Goal: Find specific page/section: Find specific page/section

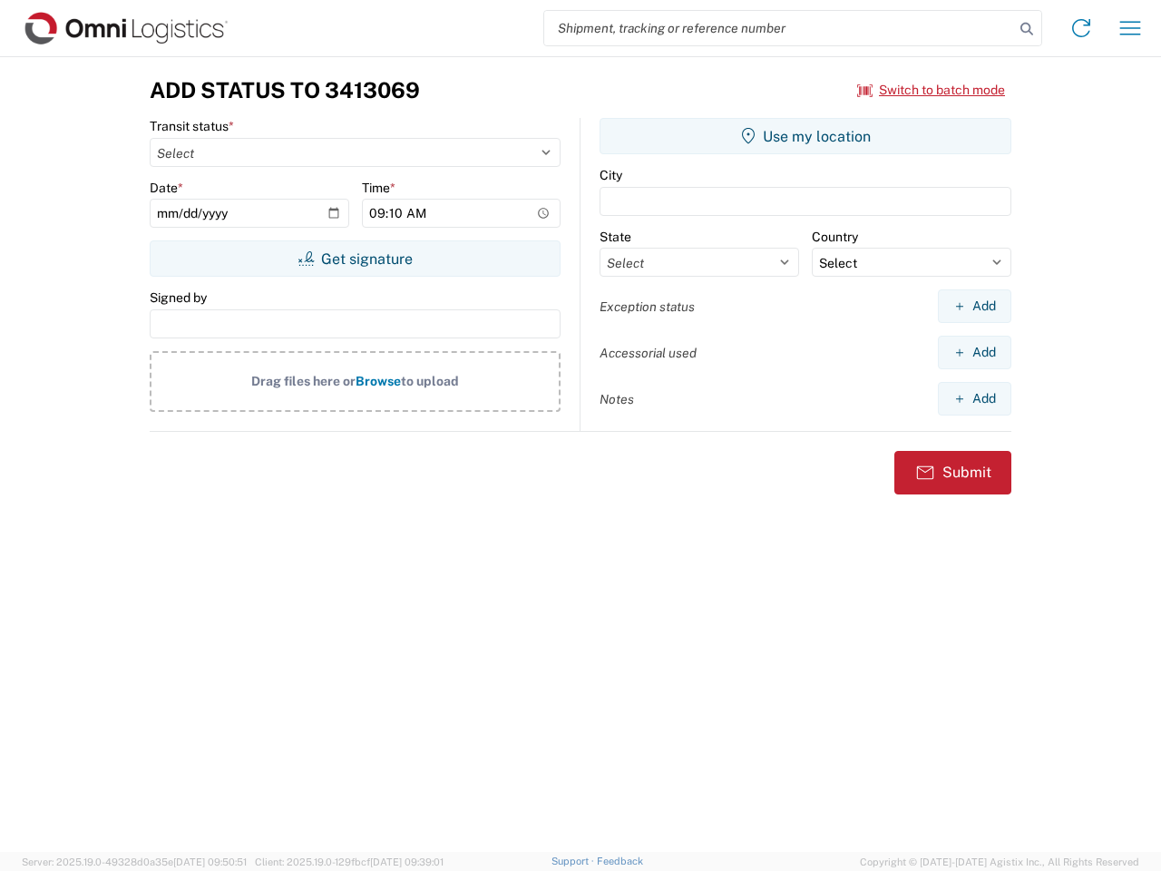
click at [779, 28] on input "search" at bounding box center [779, 28] width 470 height 34
click at [1027, 29] on icon at bounding box center [1026, 28] width 25 height 25
click at [1081, 28] on icon at bounding box center [1081, 28] width 29 height 29
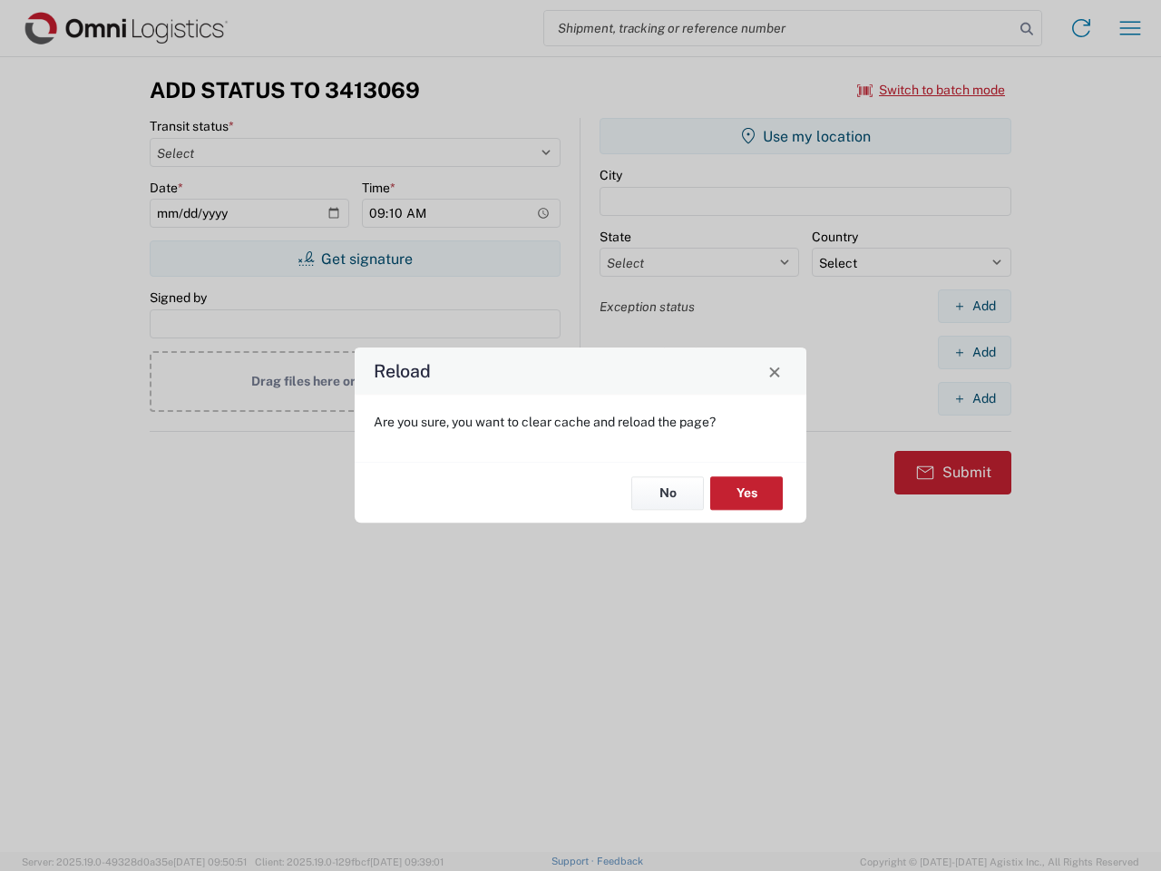
click at [1130, 28] on div "Reload Are you sure, you want to clear cache and reload the page? No Yes" at bounding box center [580, 435] width 1161 height 871
click at [931, 90] on div "Reload Are you sure, you want to clear cache and reload the page? No Yes" at bounding box center [580, 435] width 1161 height 871
click at [355, 258] on div "Reload Are you sure, you want to clear cache and reload the page? No Yes" at bounding box center [580, 435] width 1161 height 871
click at [805, 136] on div "Reload Are you sure, you want to clear cache and reload the page? No Yes" at bounding box center [580, 435] width 1161 height 871
click at [974, 306] on div "Reload Are you sure, you want to clear cache and reload the page? No Yes" at bounding box center [580, 435] width 1161 height 871
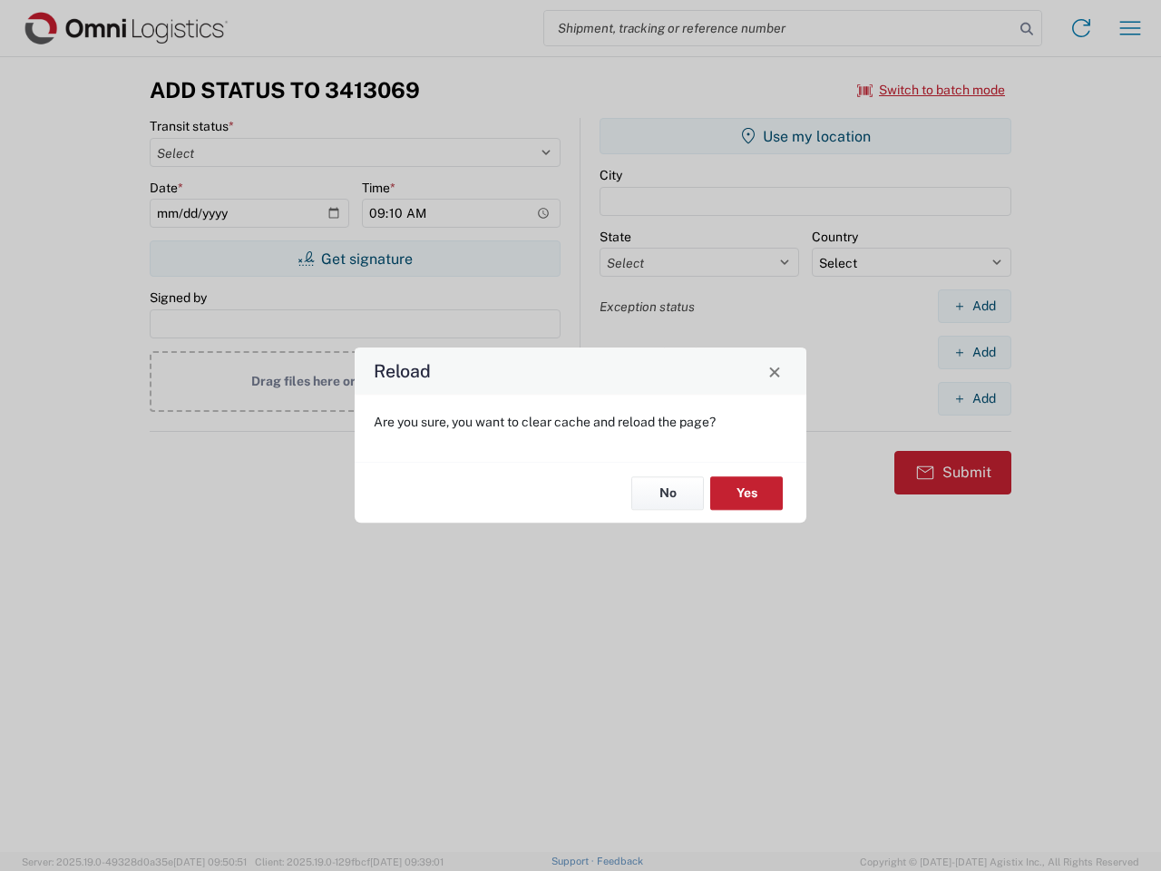
click at [974, 352] on div "Reload Are you sure, you want to clear cache and reload the page? No Yes" at bounding box center [580, 435] width 1161 height 871
click at [974, 398] on div "Reload Are you sure, you want to clear cache and reload the page? No Yes" at bounding box center [580, 435] width 1161 height 871
